Goal: Check status

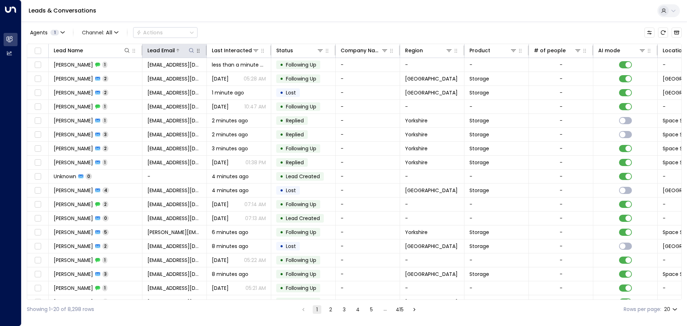
click at [194, 53] on icon at bounding box center [191, 50] width 5 height 5
click at [150, 77] on input "text" at bounding box center [191, 76] width 99 height 13
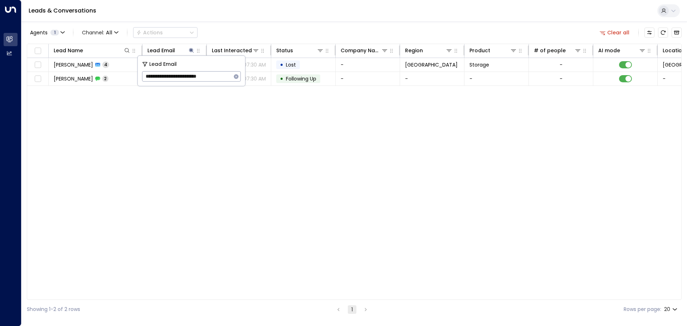
type input "**********"
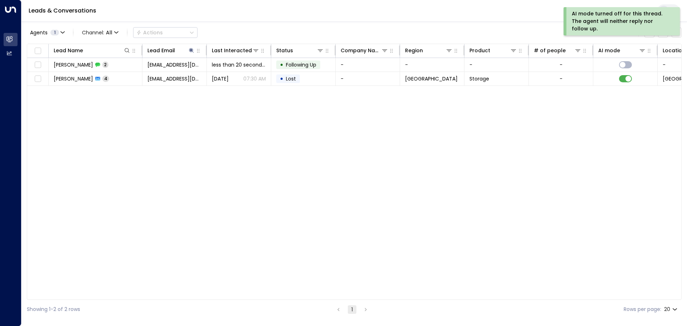
click at [449, 136] on div "Lead Name Lead Email Last Interacted Status Company Name Region Product # of pe…" at bounding box center [354, 172] width 655 height 256
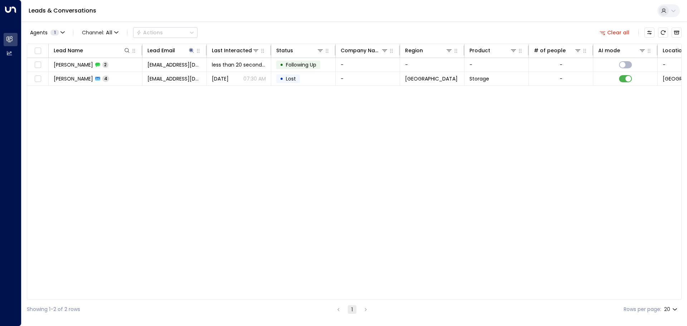
click at [204, 141] on div "Lead Name Lead Email Last Interacted Status Company Name Region Product # of pe…" at bounding box center [354, 172] width 655 height 256
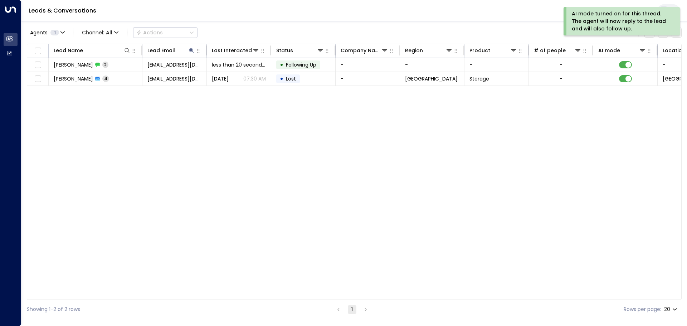
click at [229, 203] on div "Lead Name Lead Email Last Interacted Status Company Name Region Product # of pe…" at bounding box center [354, 172] width 655 height 256
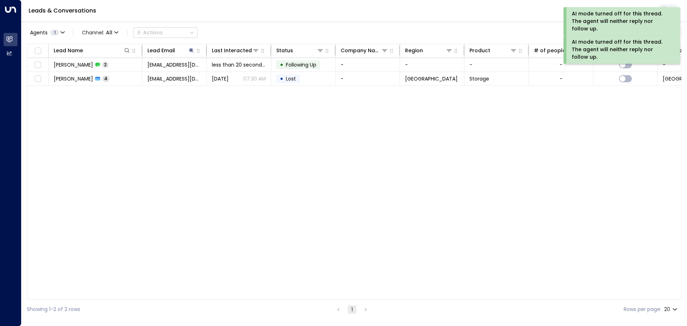
click at [392, 185] on div "Lead Name Lead Email Last Interacted Status Company Name Region Product # of pe…" at bounding box center [354, 172] width 655 height 256
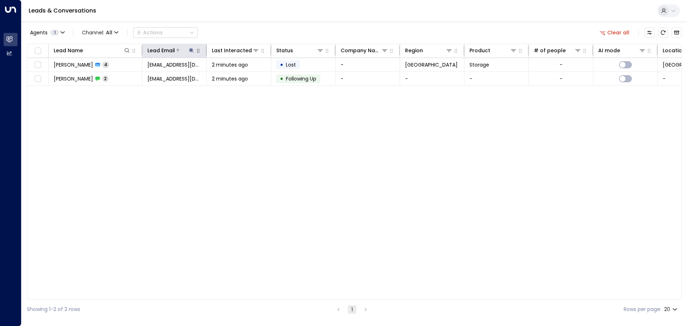
click at [192, 51] on icon at bounding box center [191, 50] width 5 height 5
drag, startPoint x: 146, startPoint y: 77, endPoint x: 233, endPoint y: 71, distance: 87.9
click at [233, 71] on div "**********" at bounding box center [191, 71] width 107 height 30
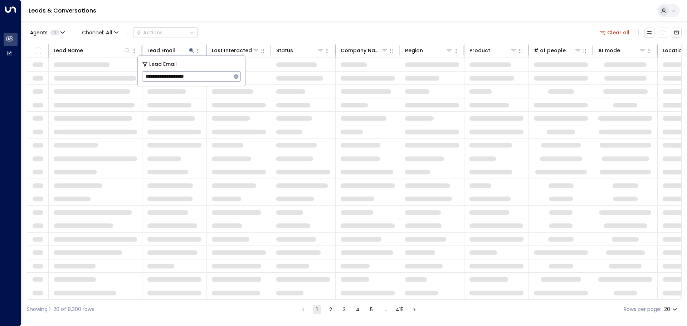
type input "**********"
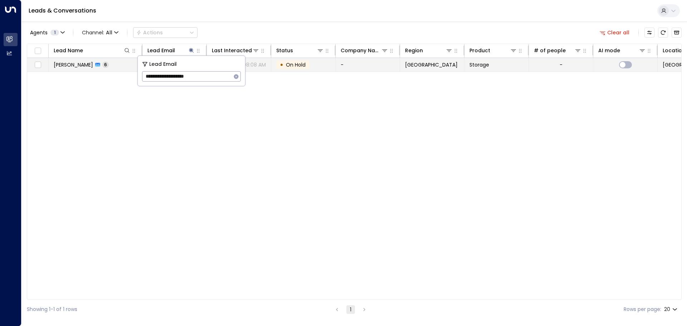
click at [290, 66] on span "On Hold" at bounding box center [296, 64] width 20 height 7
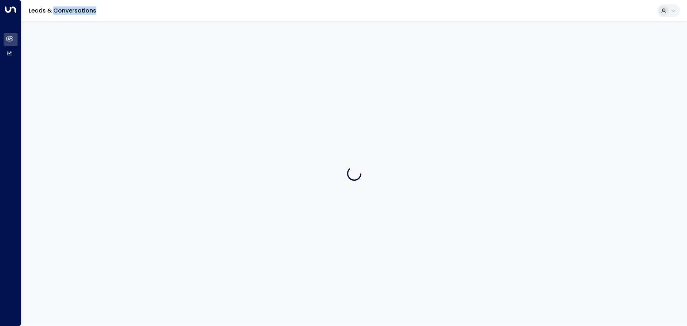
click at [290, 66] on div at bounding box center [354, 173] width 666 height 304
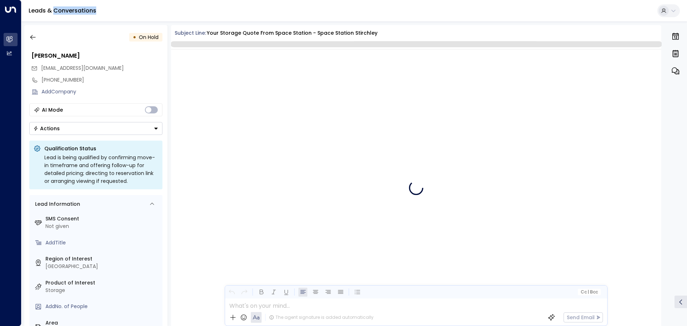
scroll to position [1238, 0]
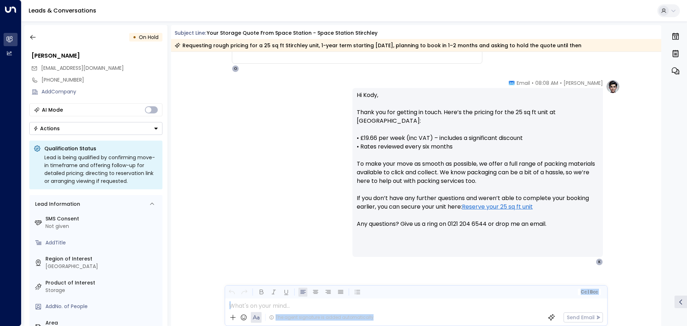
drag, startPoint x: 658, startPoint y: 285, endPoint x: 663, endPoint y: 232, distance: 53.3
click at [664, 221] on div "• On Hold [PERSON_NAME] [EMAIL_ADDRESS][DOMAIN_NAME] [PHONE_NUMBER] Add Company…" at bounding box center [355, 175] width 663 height 301
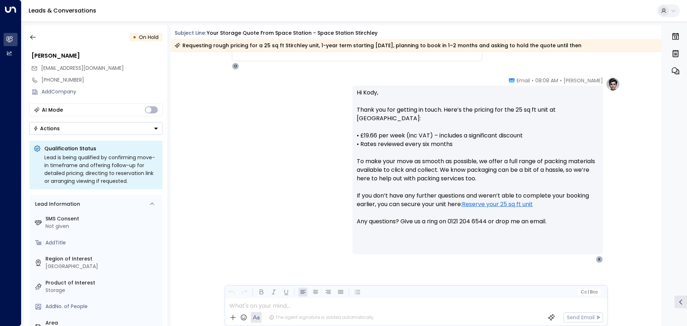
drag, startPoint x: 662, startPoint y: 277, endPoint x: 658, endPoint y: 241, distance: 35.6
click at [660, 242] on div "• On Hold [PERSON_NAME] [EMAIL_ADDRESS][DOMAIN_NAME] [PHONE_NUMBER] Add Company…" at bounding box center [355, 175] width 663 height 301
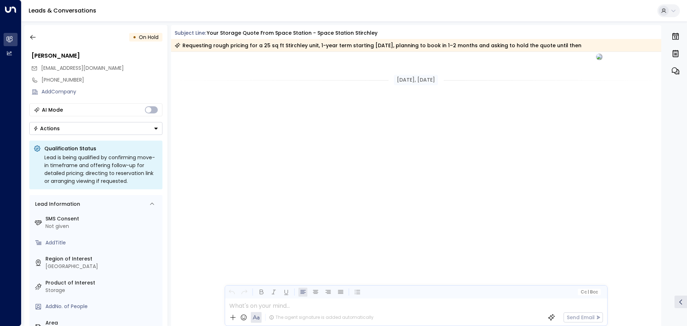
scroll to position [905, 0]
